Goal: Transaction & Acquisition: Purchase product/service

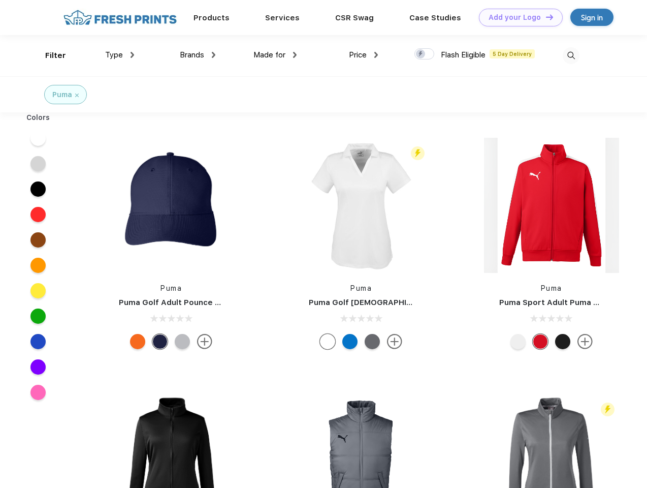
click at [517, 17] on link "Add your Logo Design Tool" at bounding box center [521, 18] width 84 height 18
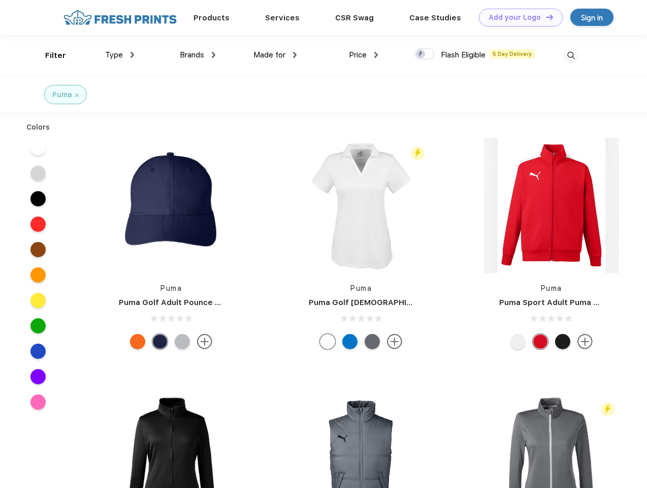
click at [0, 0] on div "Design Tool" at bounding box center [0, 0] width 0 height 0
click at [545, 17] on link "Add your Logo Design Tool" at bounding box center [521, 18] width 84 height 18
click at [49, 55] on div "Filter" at bounding box center [55, 56] width 21 height 12
click at [120, 55] on span "Type" at bounding box center [114, 54] width 18 height 9
click at [198, 55] on span "Brands" at bounding box center [192, 54] width 24 height 9
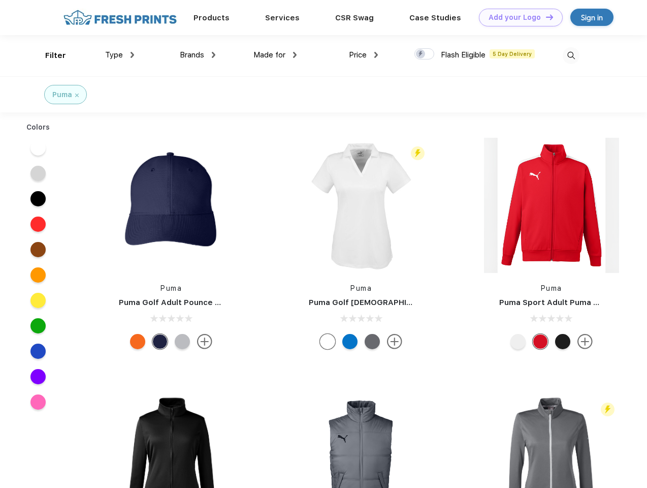
click at [275, 55] on span "Made for" at bounding box center [270, 54] width 32 height 9
click at [364, 55] on span "Price" at bounding box center [358, 54] width 18 height 9
click at [425, 54] on div at bounding box center [425, 53] width 20 height 11
click at [421, 54] on input "checkbox" at bounding box center [418, 51] width 7 height 7
click at [571, 55] on img at bounding box center [571, 55] width 17 height 17
